Goal: Task Accomplishment & Management: Complete application form

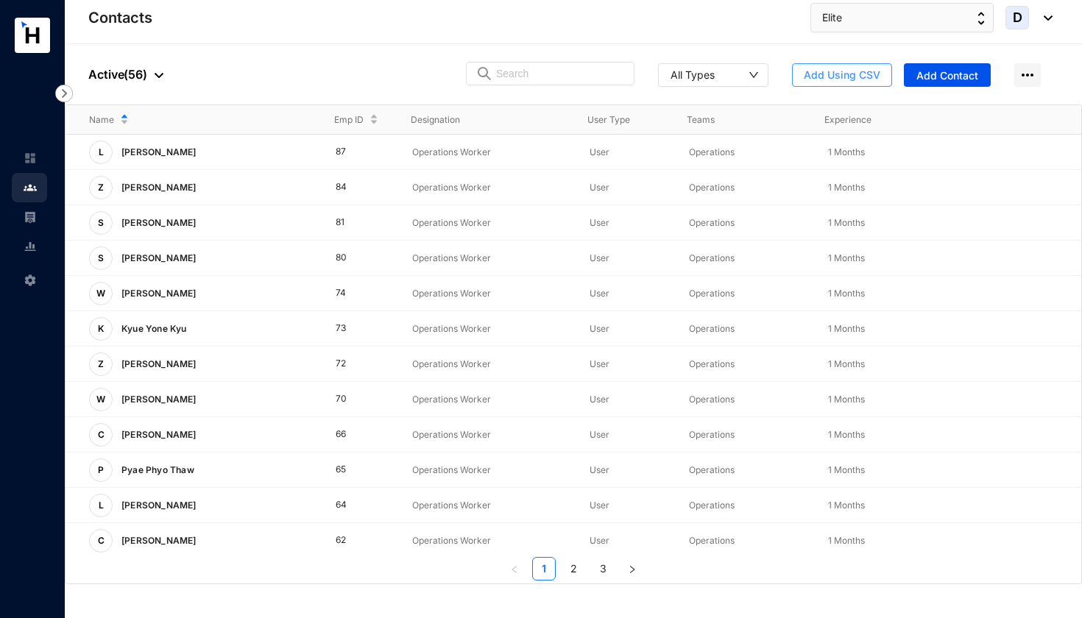
click at [840, 71] on span "Add Using CSV" at bounding box center [842, 75] width 77 height 15
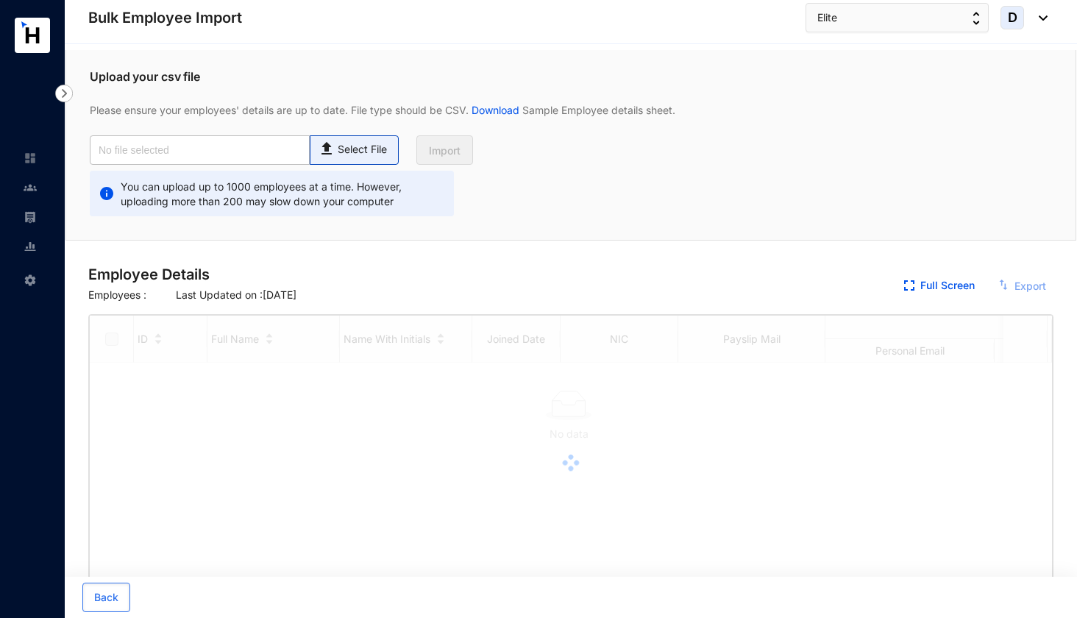
checkbox input "true"
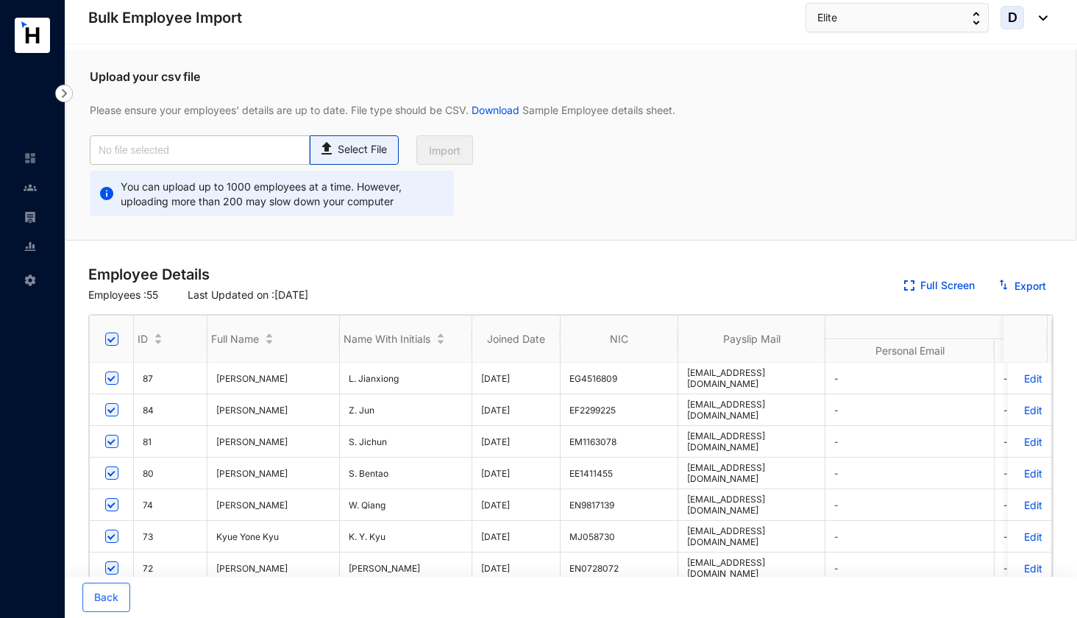
click at [380, 143] on p "Select File" at bounding box center [362, 149] width 49 height 15
click at [0, 0] on input "Select File" at bounding box center [0, 0] width 0 height 0
type input "Elite Emp Data Base_July.csv"
click at [450, 149] on span "Import" at bounding box center [445, 151] width 32 height 15
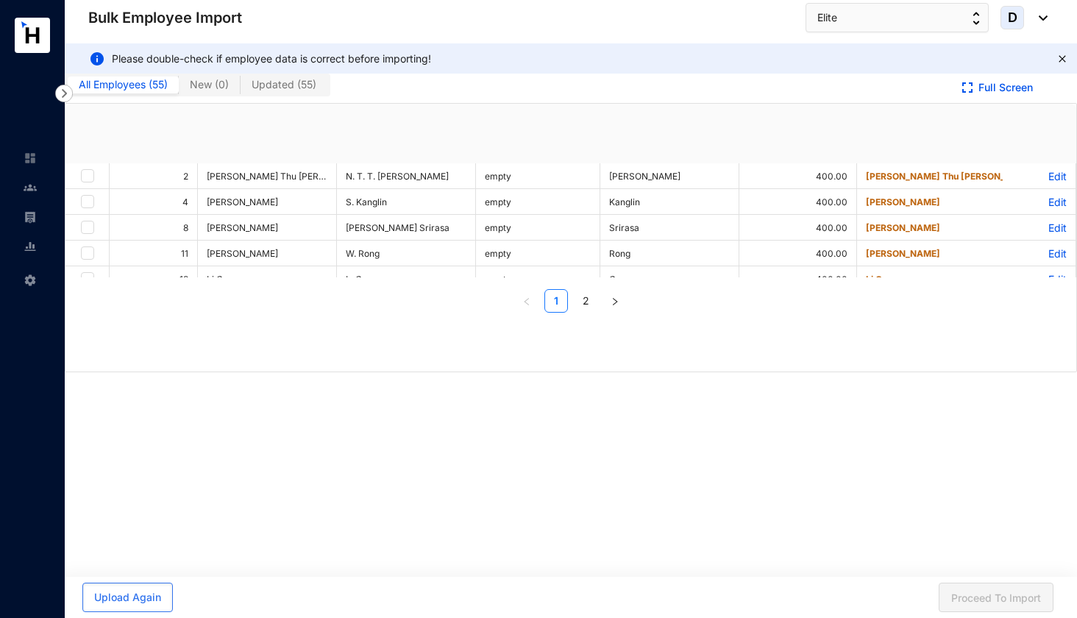
checkbox input "true"
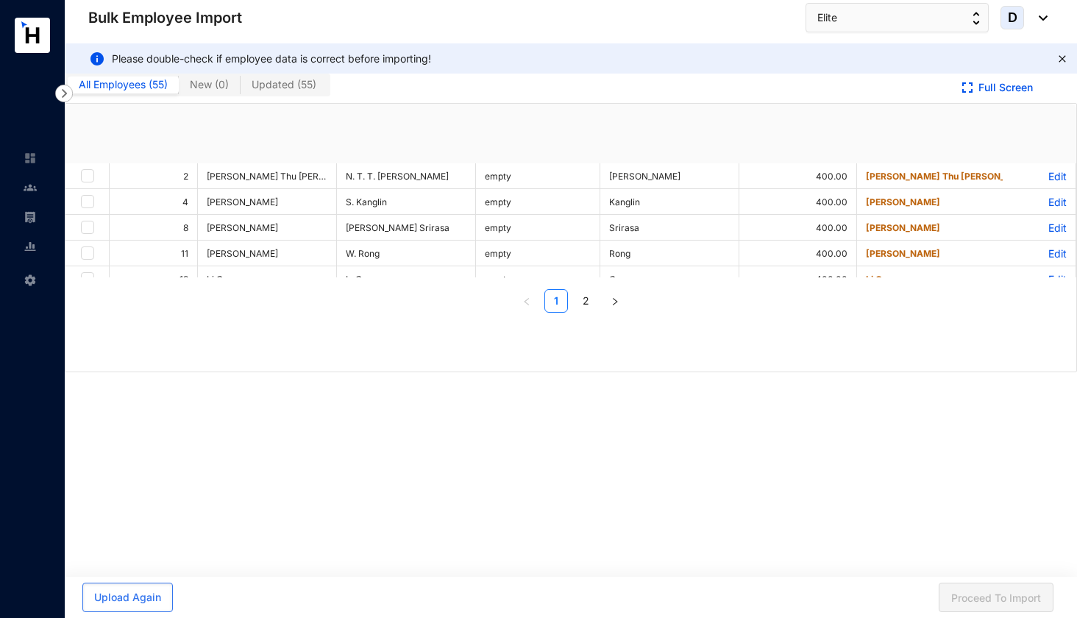
checkbox input "true"
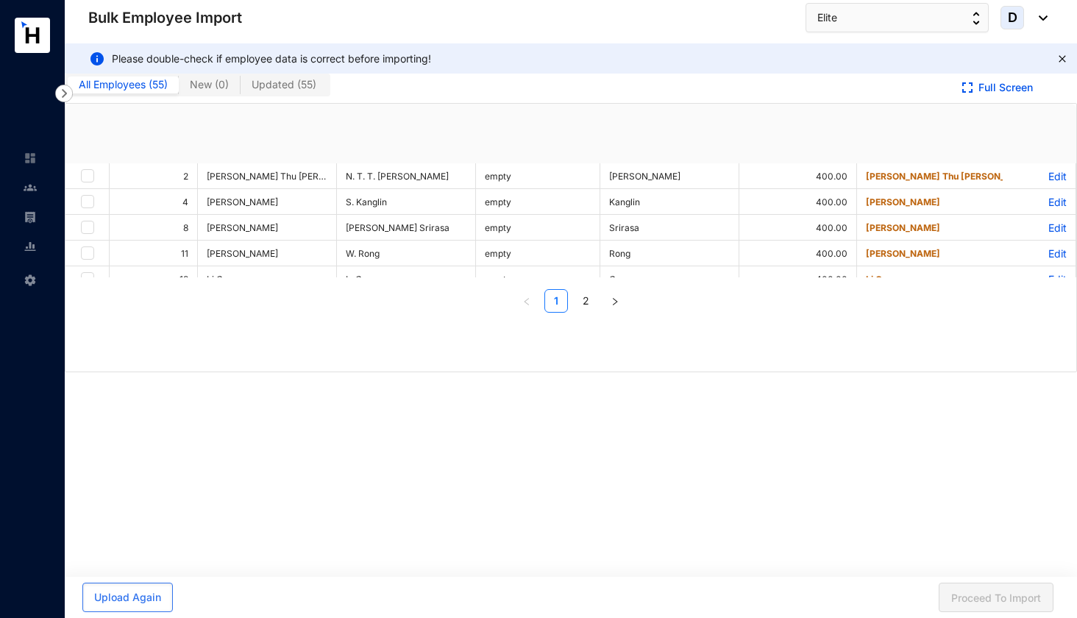
checkbox input "true"
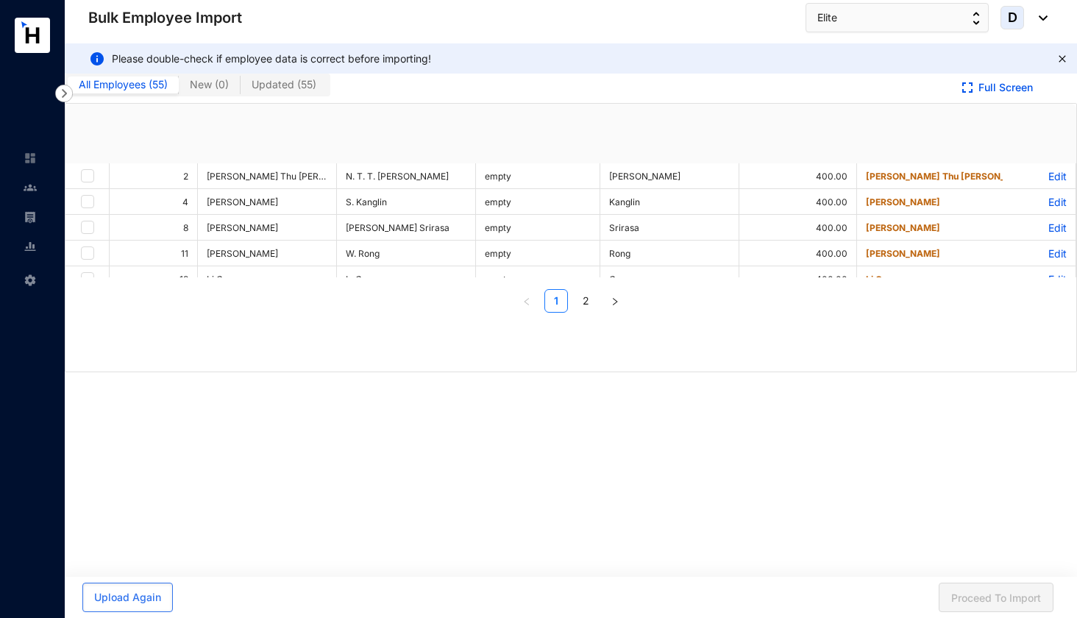
checkbox input "true"
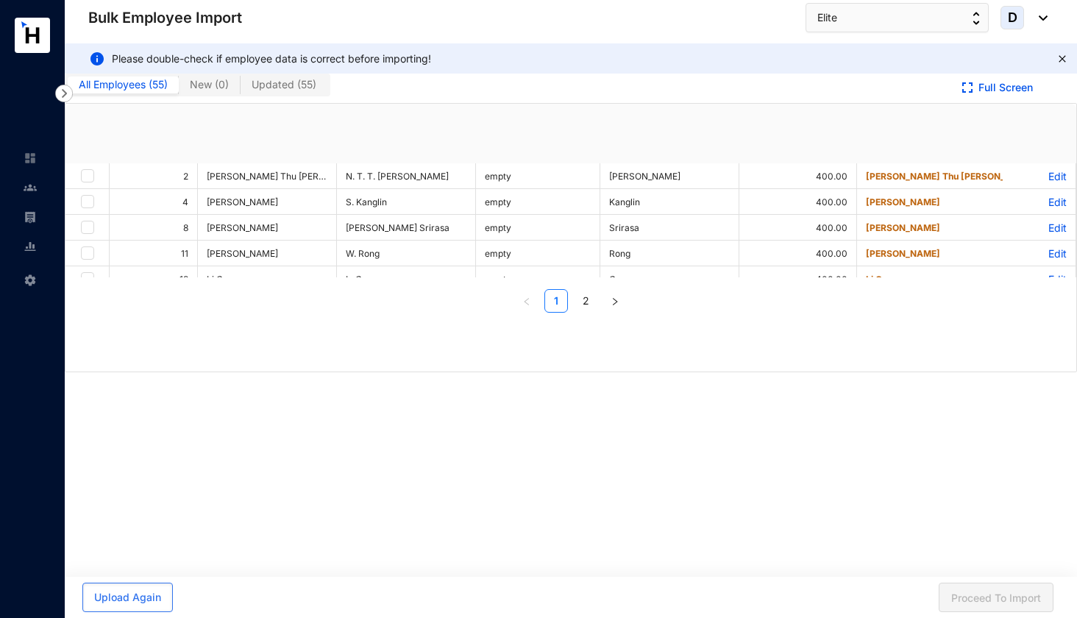
checkbox input "true"
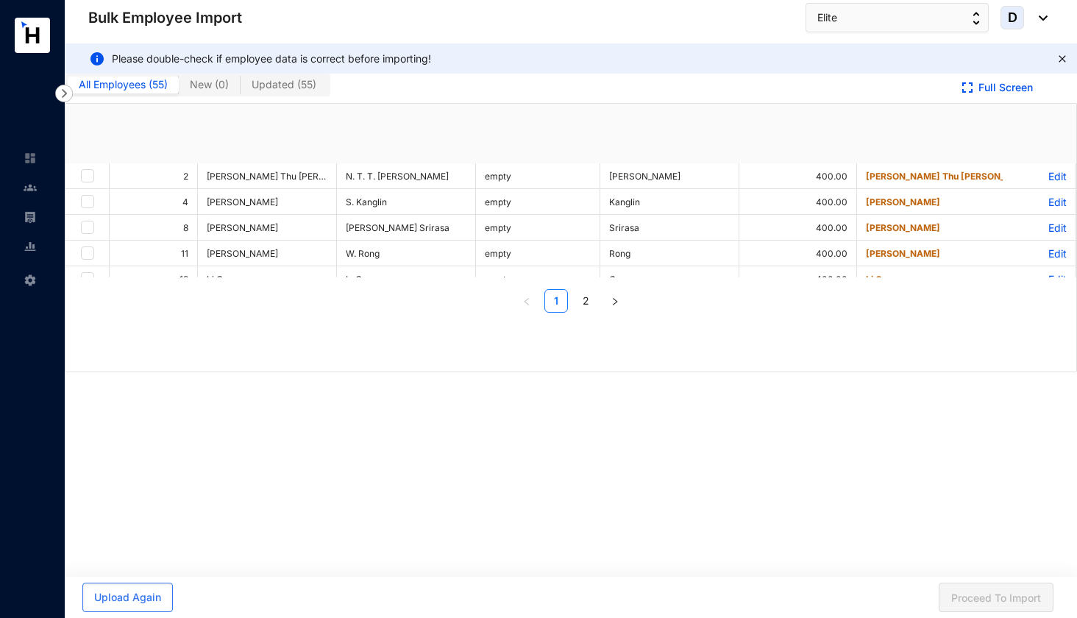
checkbox input "true"
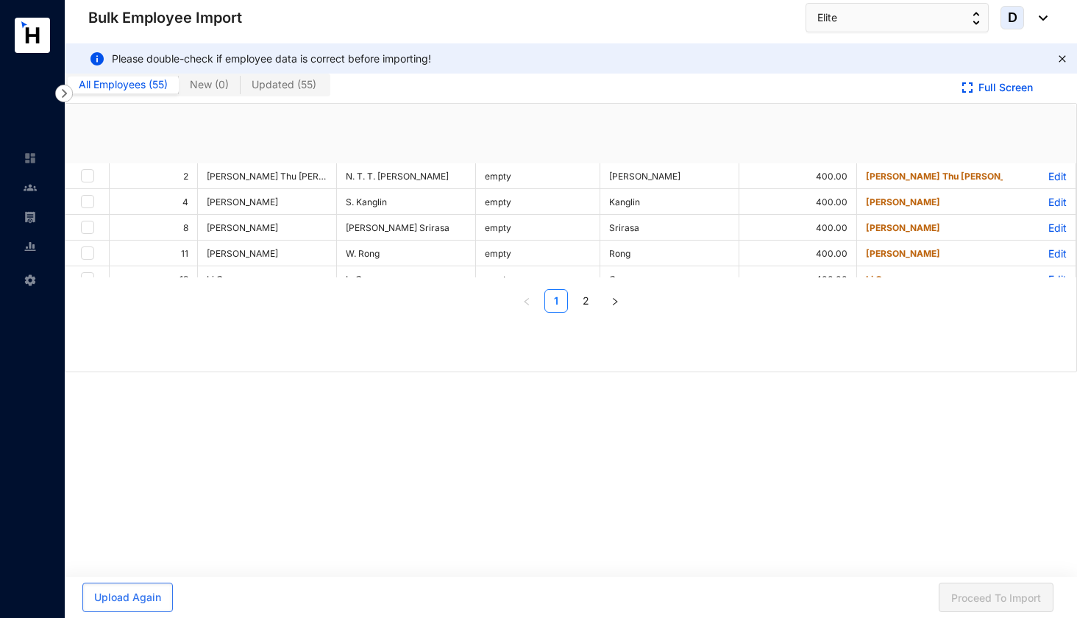
checkbox input "true"
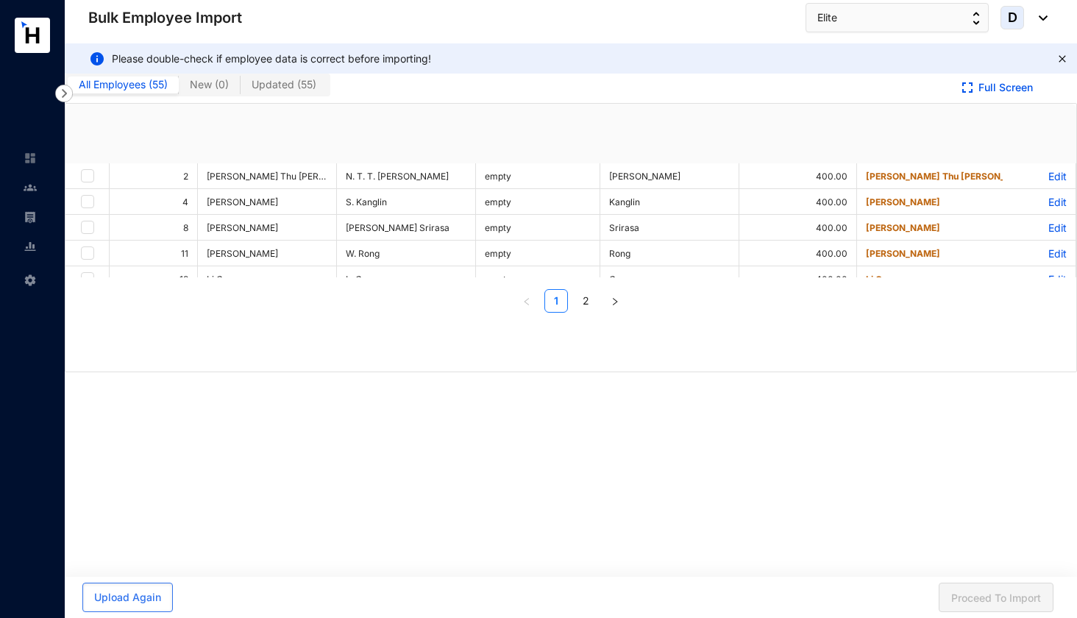
checkbox input "true"
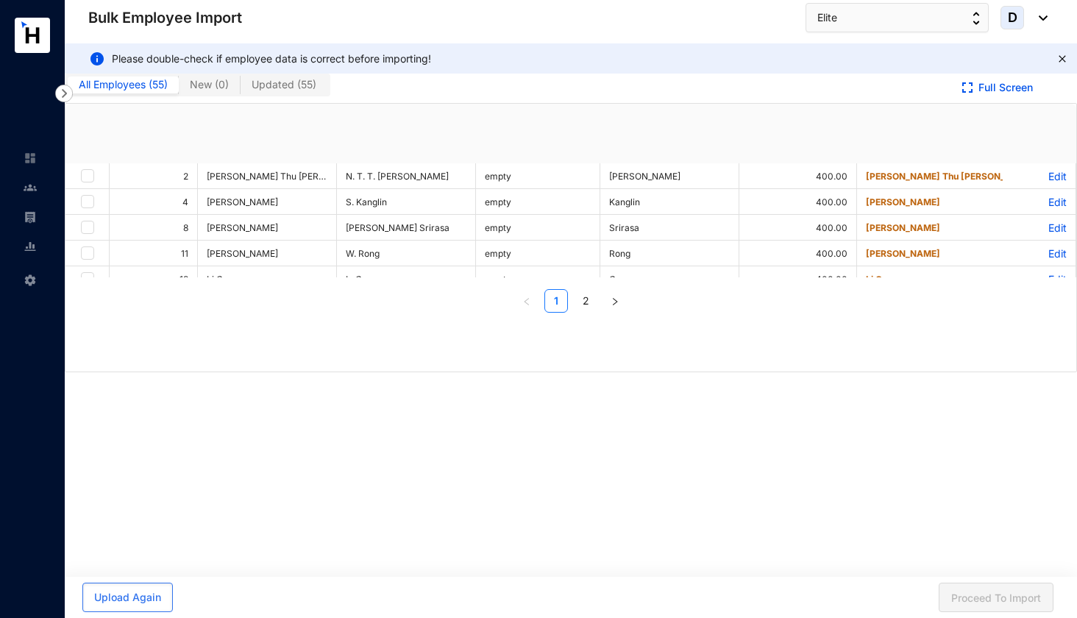
checkbox input "true"
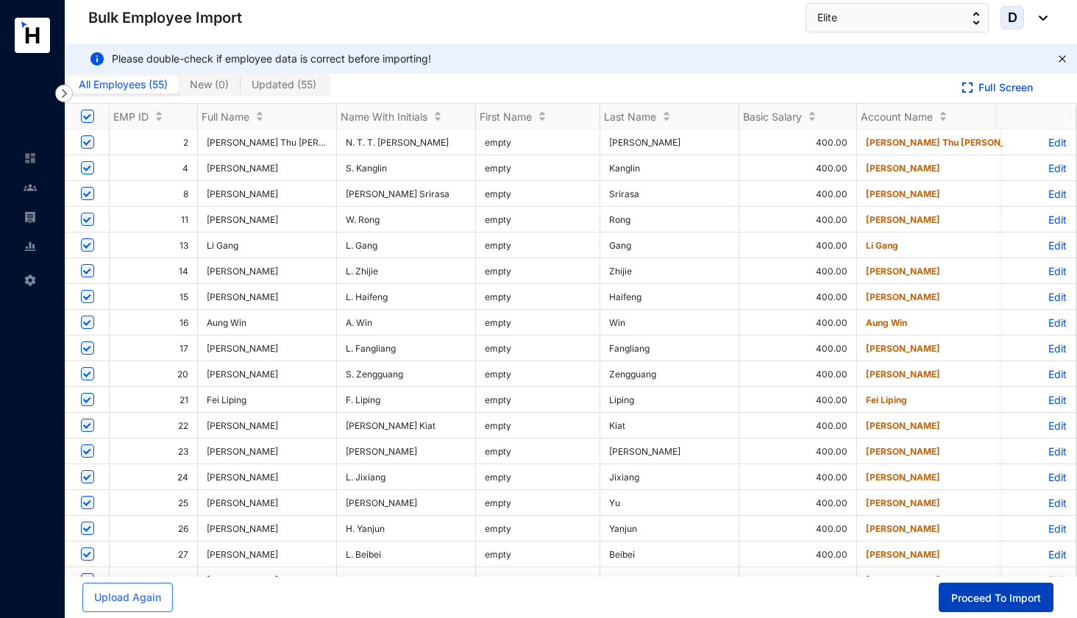
click at [1010, 598] on span "Proceed To Import" at bounding box center [997, 598] width 90 height 15
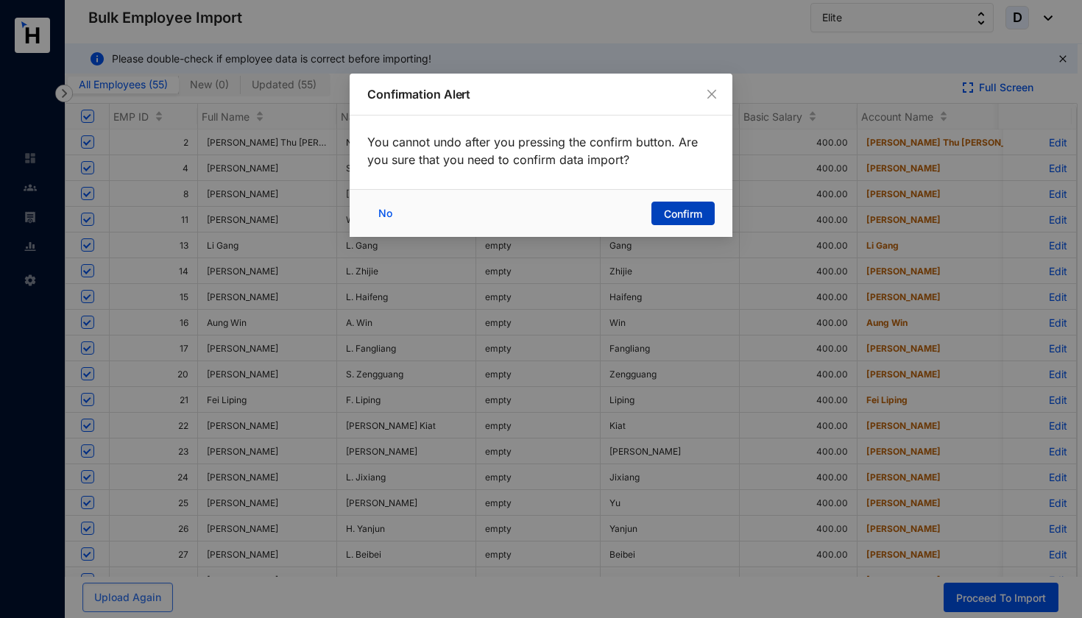
click at [685, 213] on span "Confirm" at bounding box center [683, 214] width 38 height 15
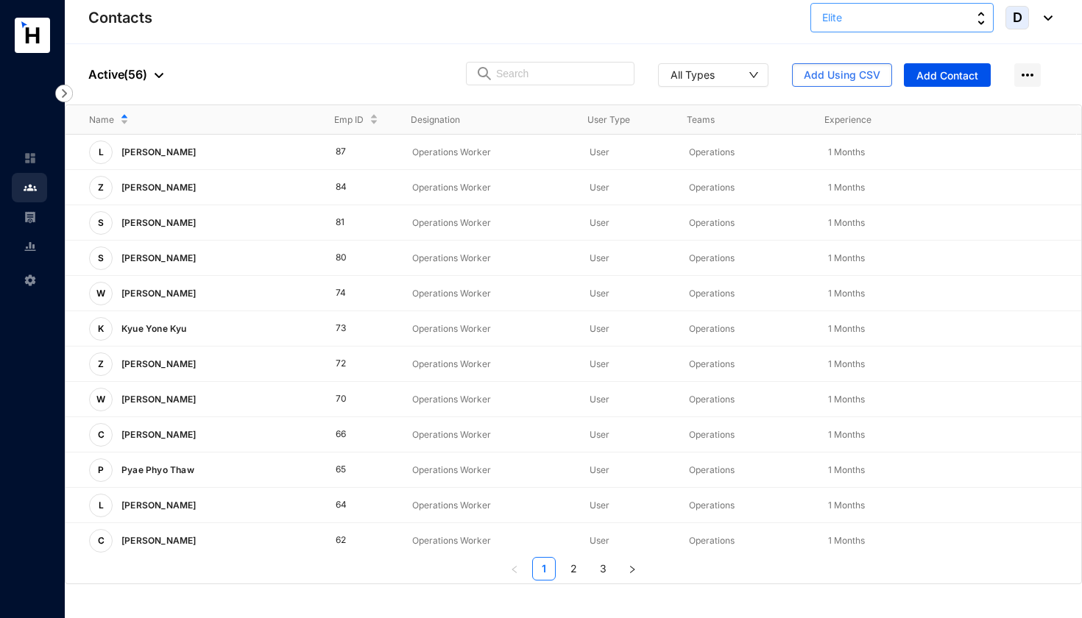
click at [861, 21] on button "Elite" at bounding box center [901, 17] width 183 height 29
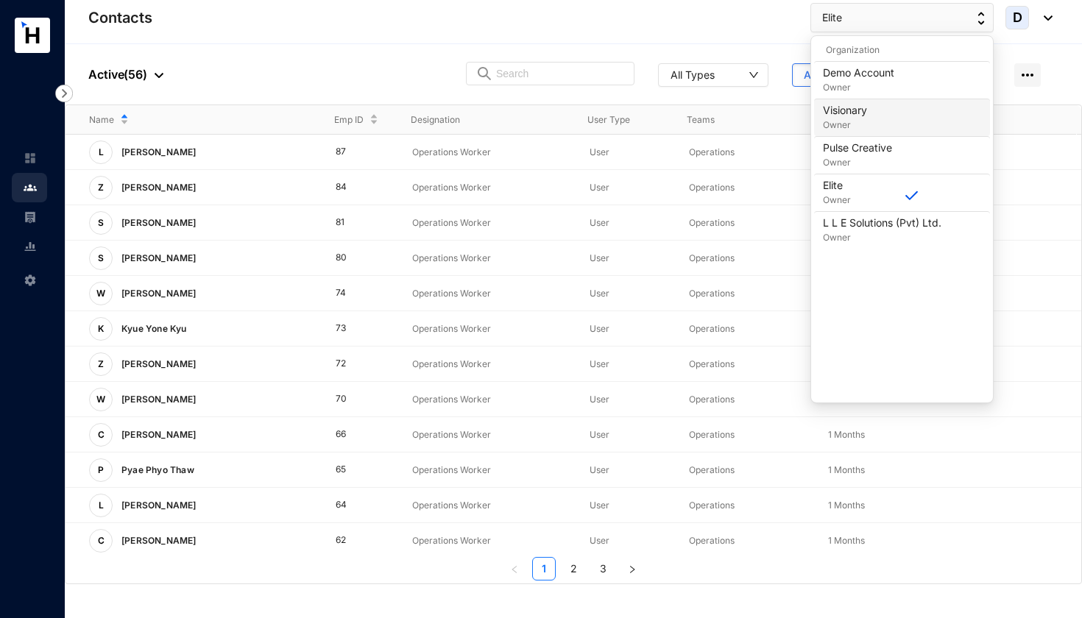
click at [846, 125] on p "Owner" at bounding box center [845, 125] width 44 height 15
